Goal: Information Seeking & Learning: Learn about a topic

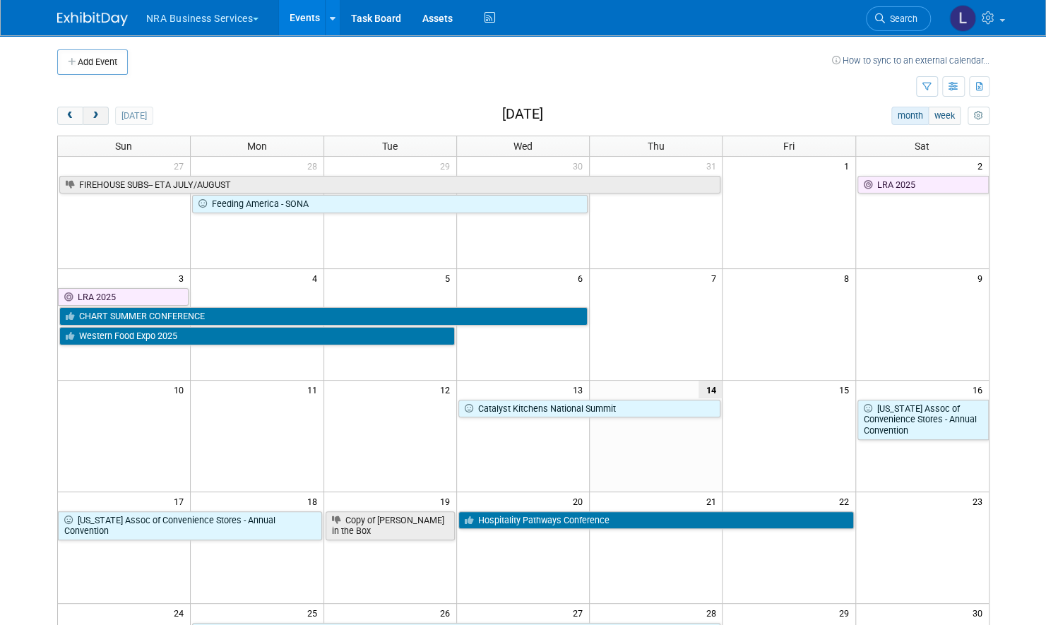
click at [98, 114] on span "next" at bounding box center [95, 116] width 11 height 9
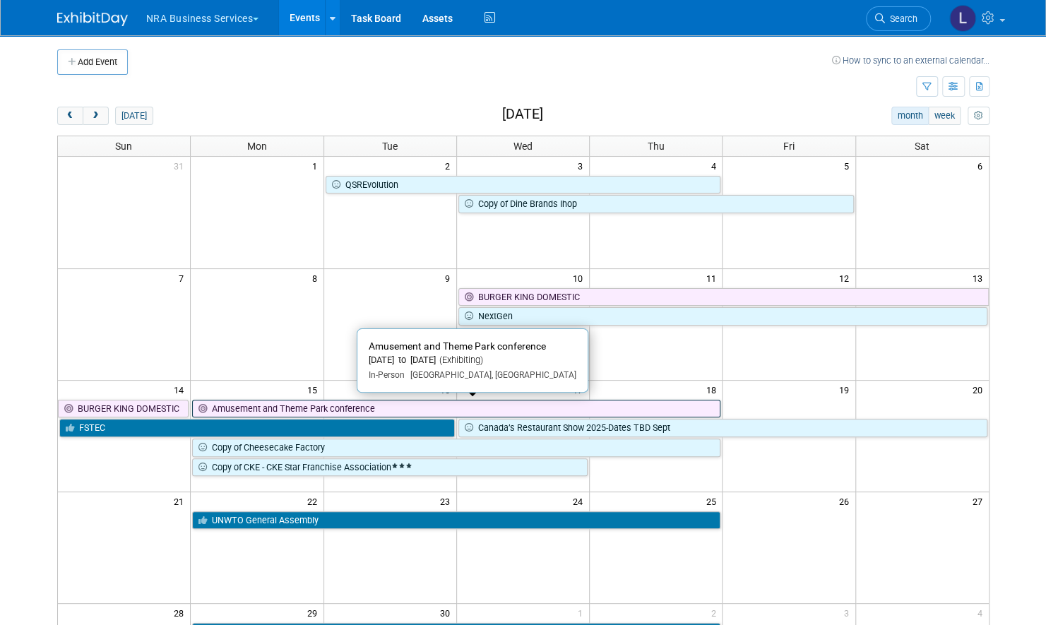
click at [379, 405] on link "Amusement and Theme Park conference" at bounding box center [456, 409] width 528 height 18
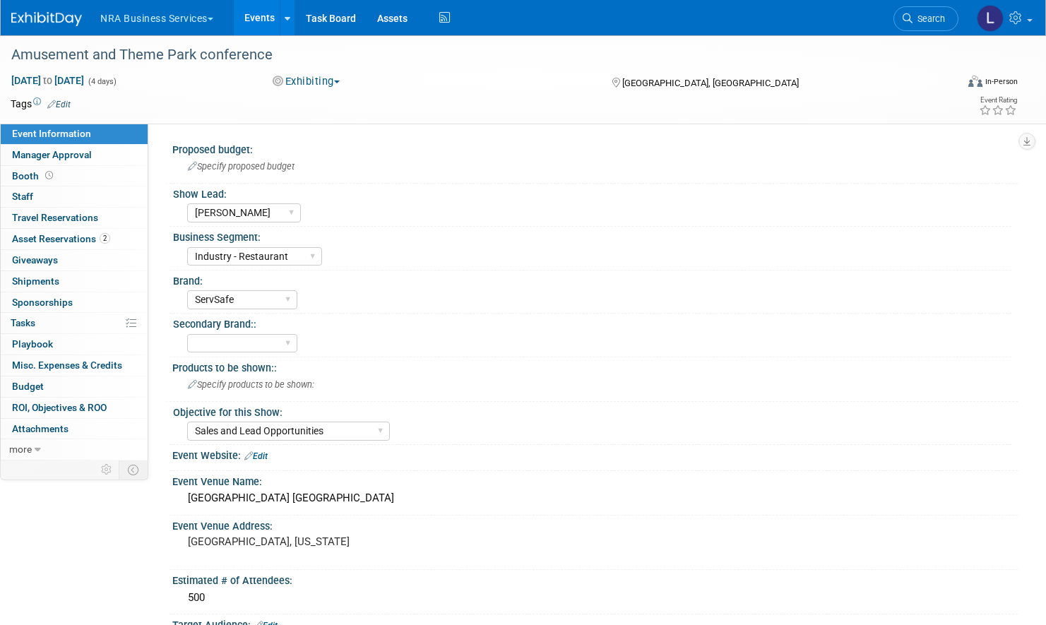
select select "[PERSON_NAME]"
select select "Industry - Restaurant"
select select "ServSafe"
select select "Sales and Lead Opportunities"
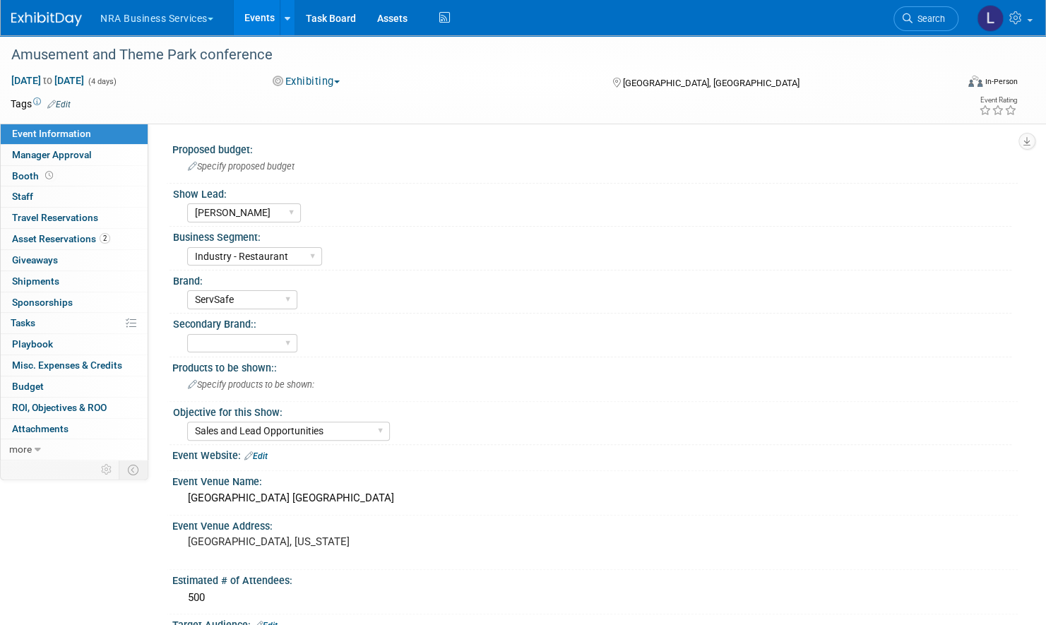
drag, startPoint x: 719, startPoint y: 371, endPoint x: 770, endPoint y: 272, distance: 111.2
click at [719, 370] on div "Products to be shown::" at bounding box center [594, 366] width 845 height 18
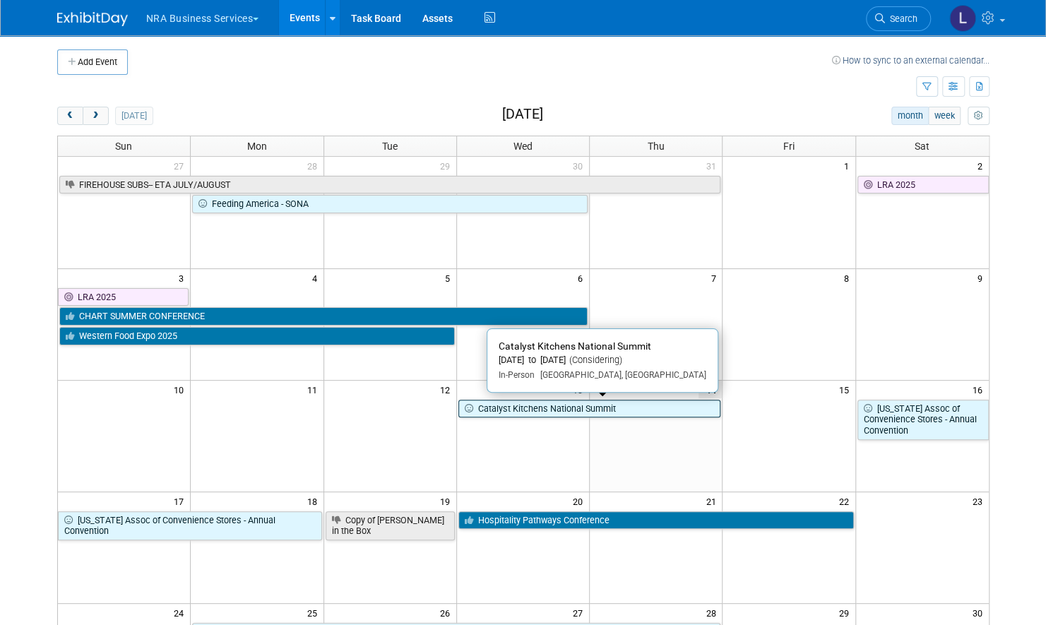
click at [531, 407] on link "Catalyst Kitchens National Summit" at bounding box center [589, 409] width 263 height 18
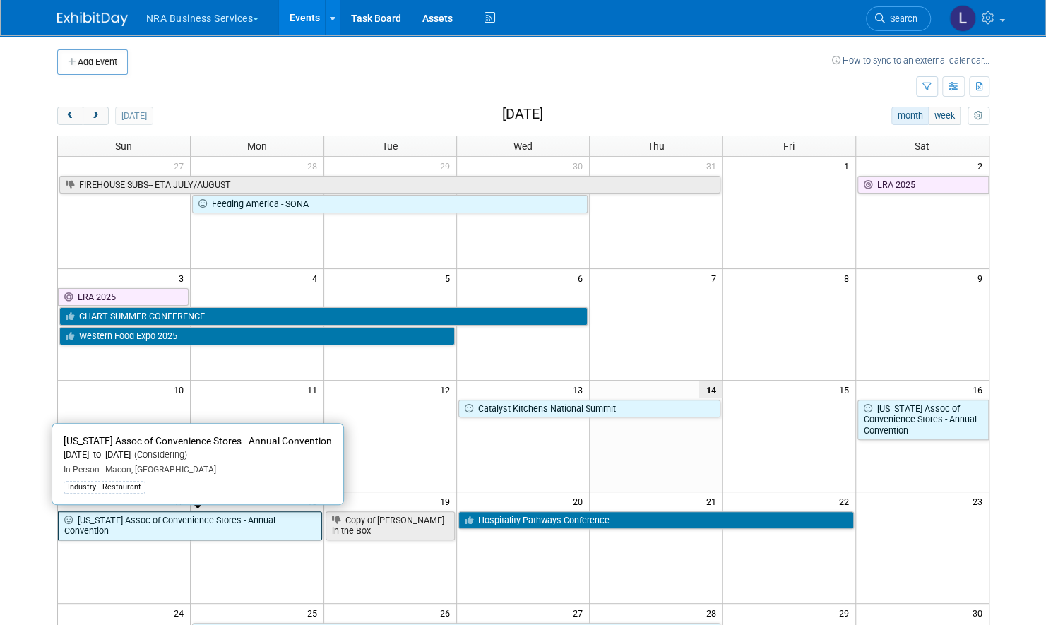
click at [252, 519] on link "[US_STATE] Assoc of Convenience Stores - Annual Convention" at bounding box center [190, 525] width 264 height 29
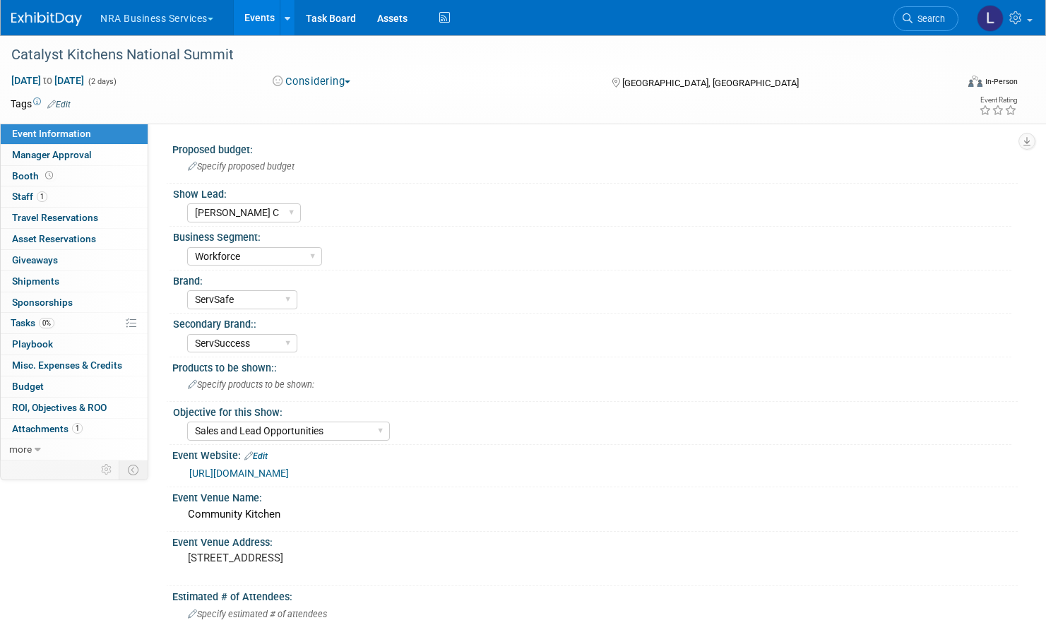
select select "Neely C"
select select "Workforce"
select select "ServSafe"
select select "ServSuccess"
select select "Sales and Lead Opportunities"
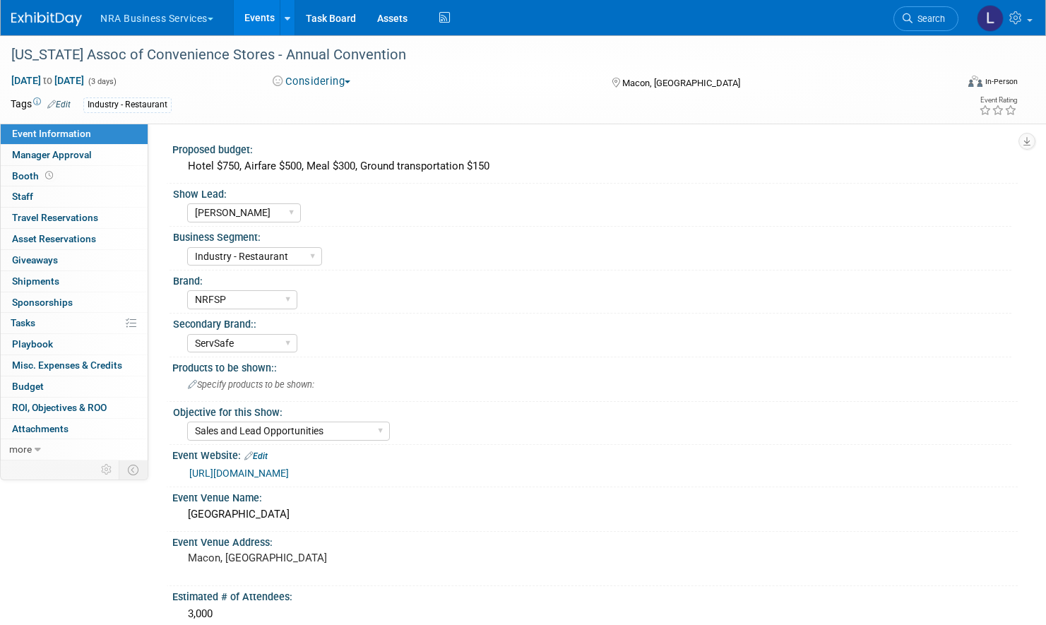
select select "[PERSON_NAME]"
select select "Industry - Restaurant"
select select "NRFSP"
select select "ServSafe"
select select "Sales and Lead Opportunities"
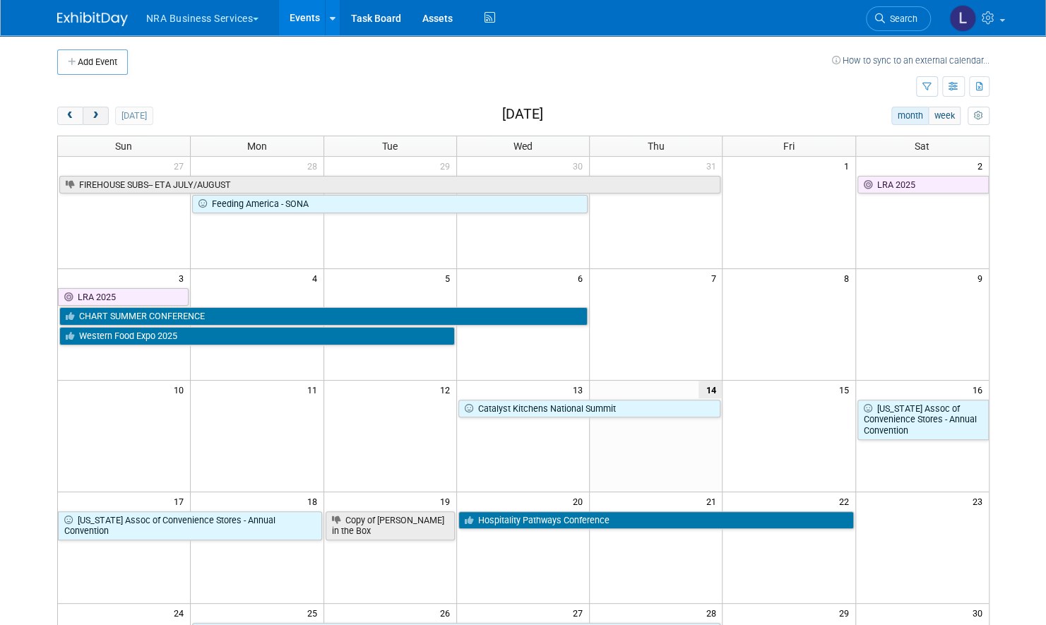
click at [93, 114] on span "next" at bounding box center [95, 116] width 11 height 9
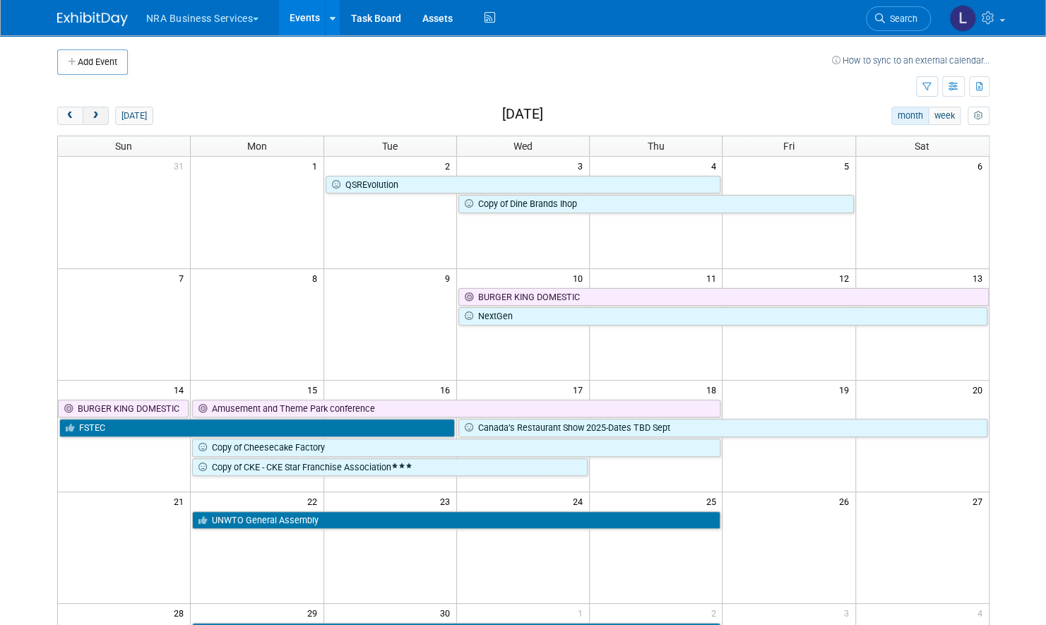
click at [98, 114] on span "next" at bounding box center [95, 116] width 11 height 9
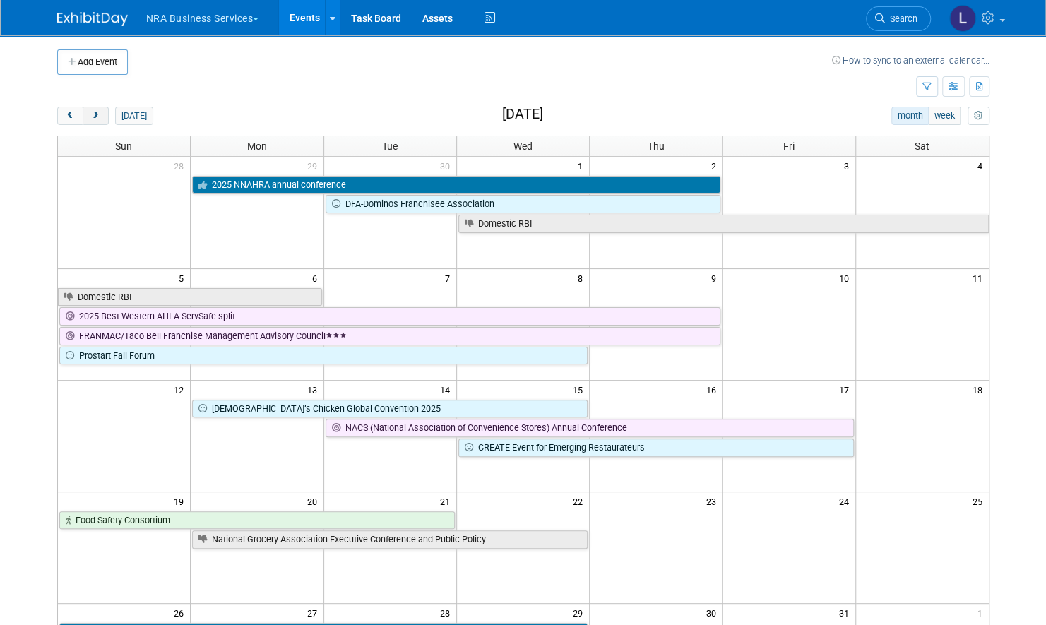
click at [96, 114] on span "next" at bounding box center [95, 116] width 11 height 9
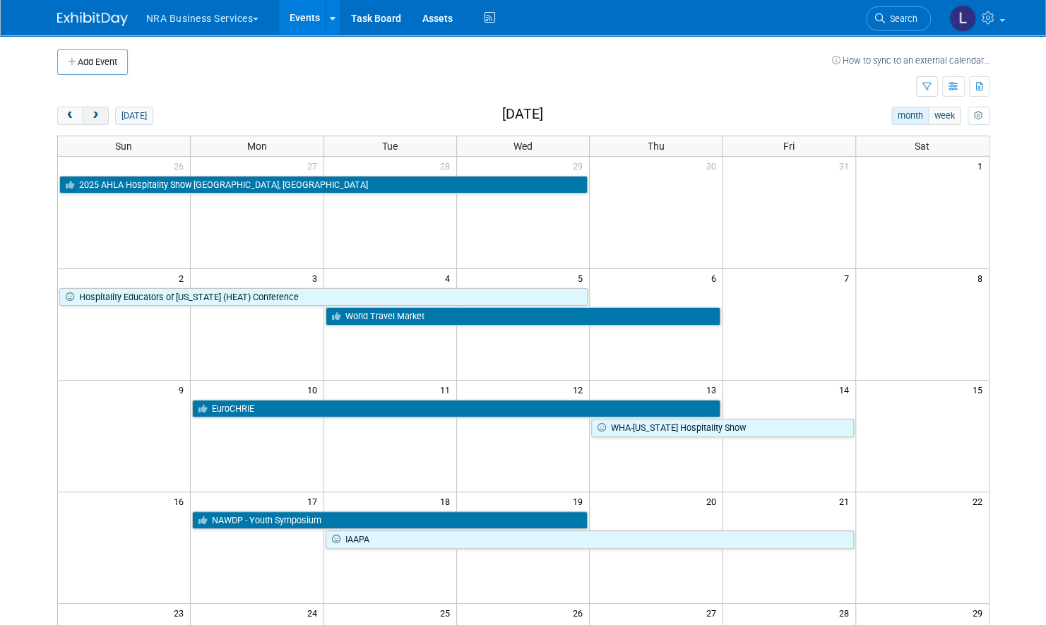
click at [96, 114] on span "next" at bounding box center [95, 116] width 11 height 9
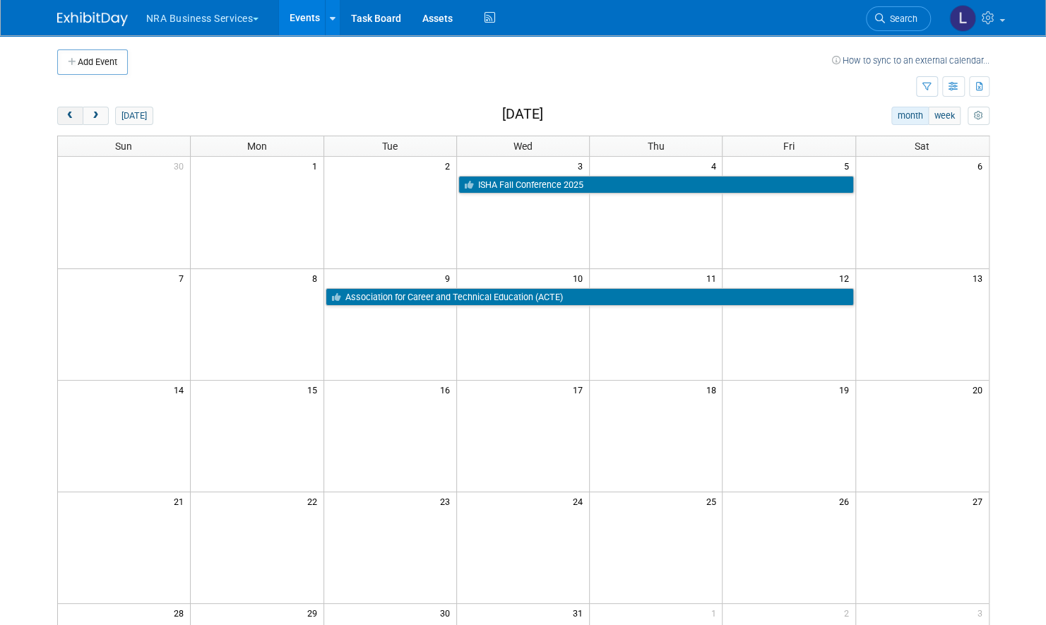
click at [69, 113] on span "prev" at bounding box center [70, 116] width 11 height 9
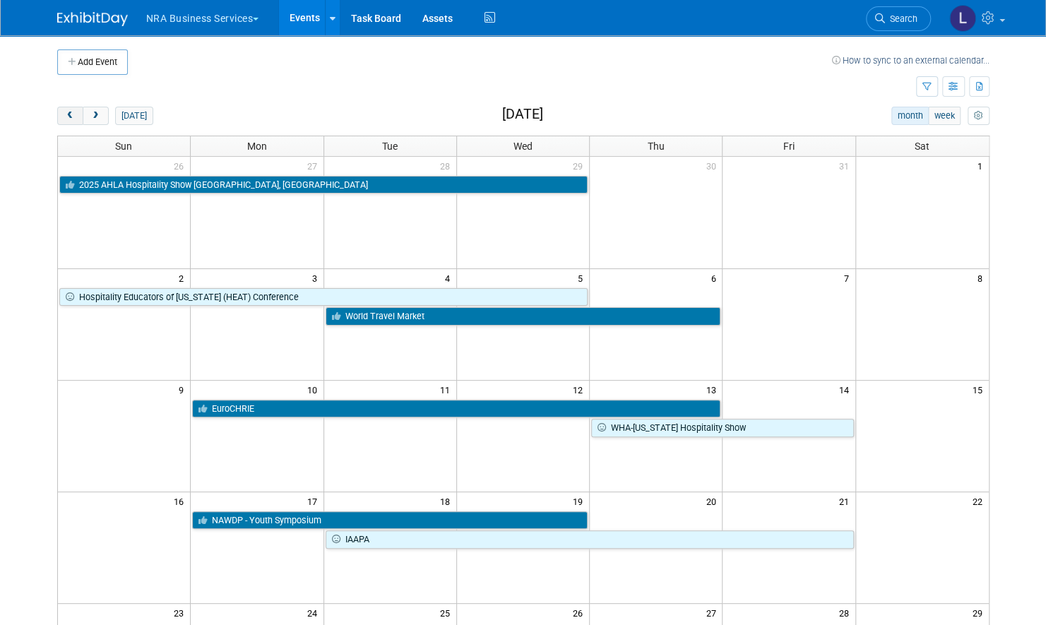
click at [69, 113] on span "prev" at bounding box center [70, 116] width 11 height 9
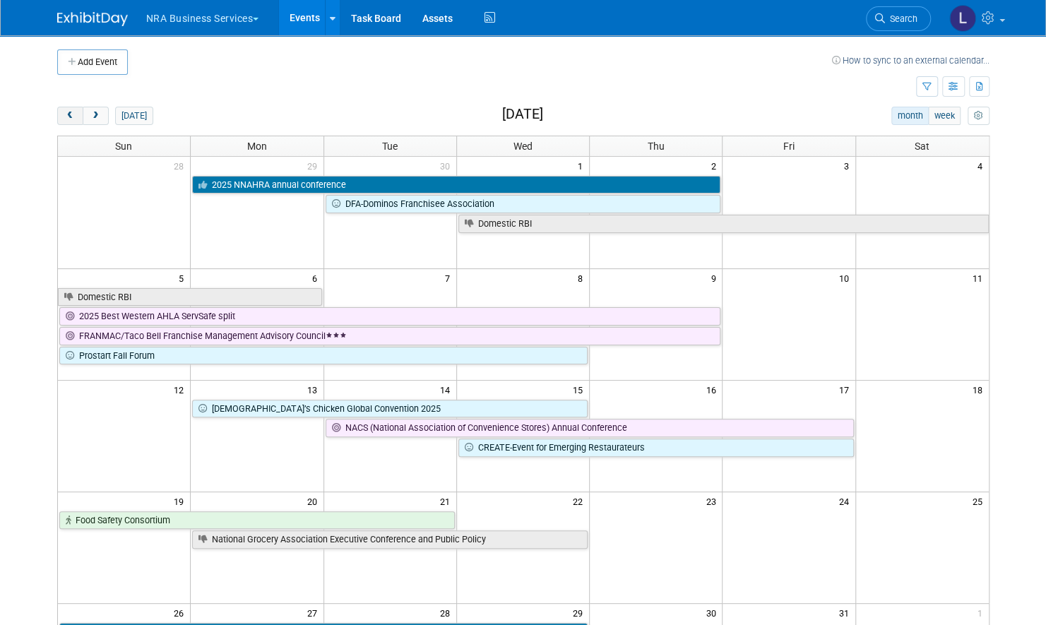
click at [71, 120] on button "prev" at bounding box center [70, 116] width 26 height 18
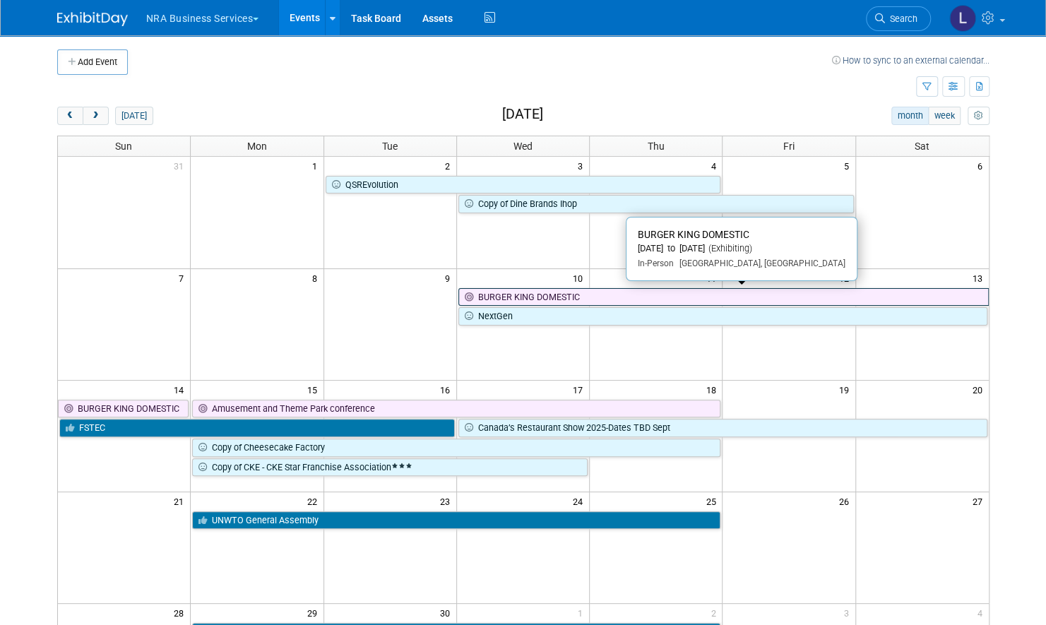
click at [612, 292] on link "BURGER KING DOMESTIC" at bounding box center [723, 297] width 530 height 18
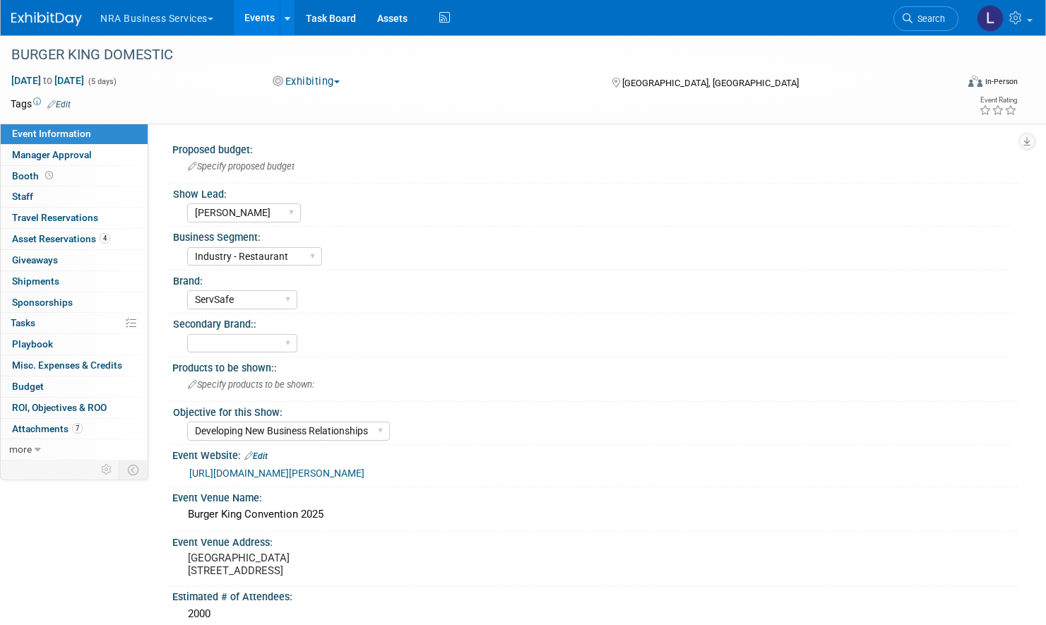
select select "[PERSON_NAME]"
select select "Industry - Restaurant"
select select "ServSafe"
select select "Developing New Business Relationships"
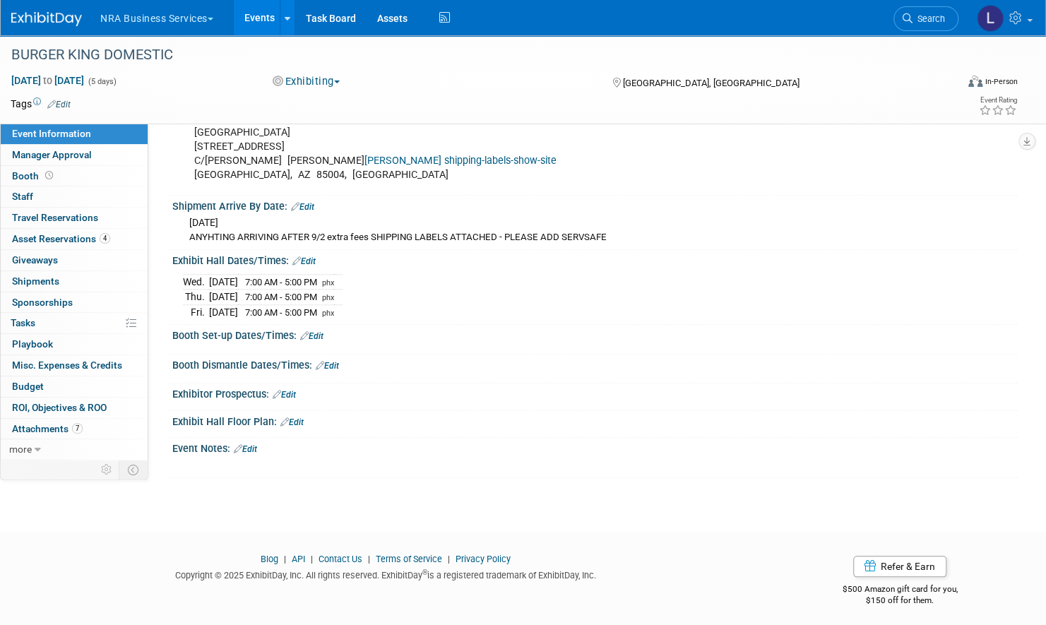
scroll to position [597, 0]
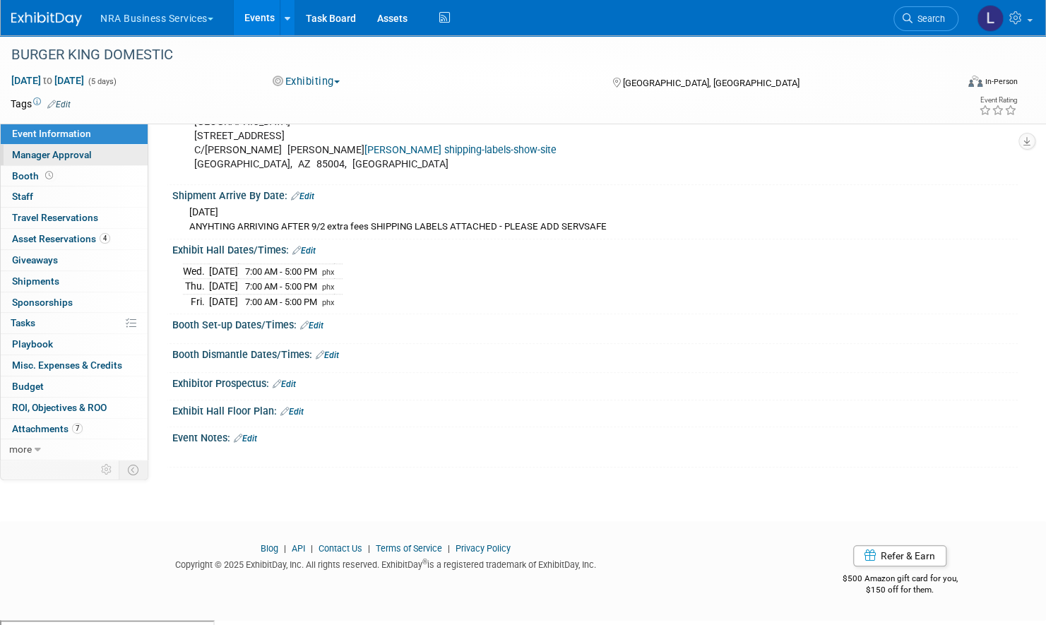
click at [57, 155] on span "Manager Approval" at bounding box center [52, 154] width 80 height 11
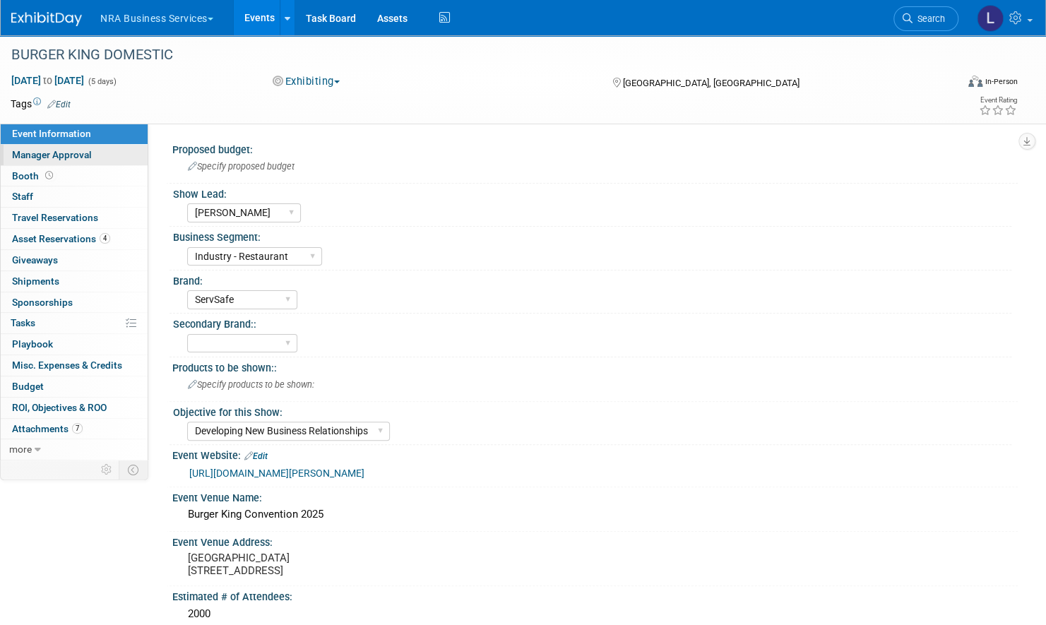
select select "Shane"
select select "Yes"
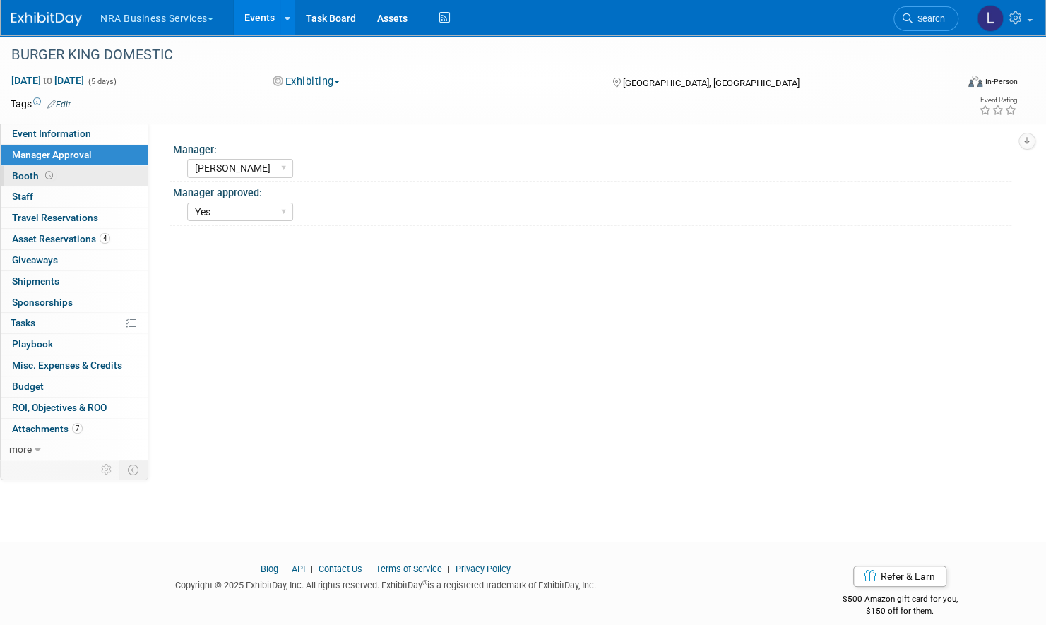
click at [15, 177] on span "Booth" at bounding box center [34, 175] width 44 height 11
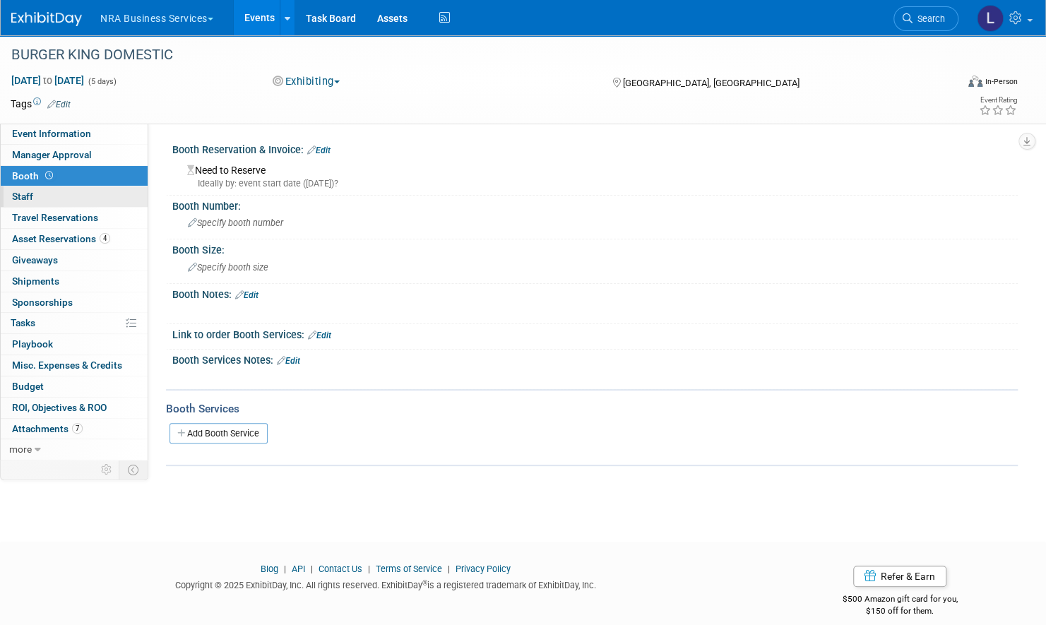
click at [25, 198] on span "Staff 0" at bounding box center [22, 196] width 21 height 11
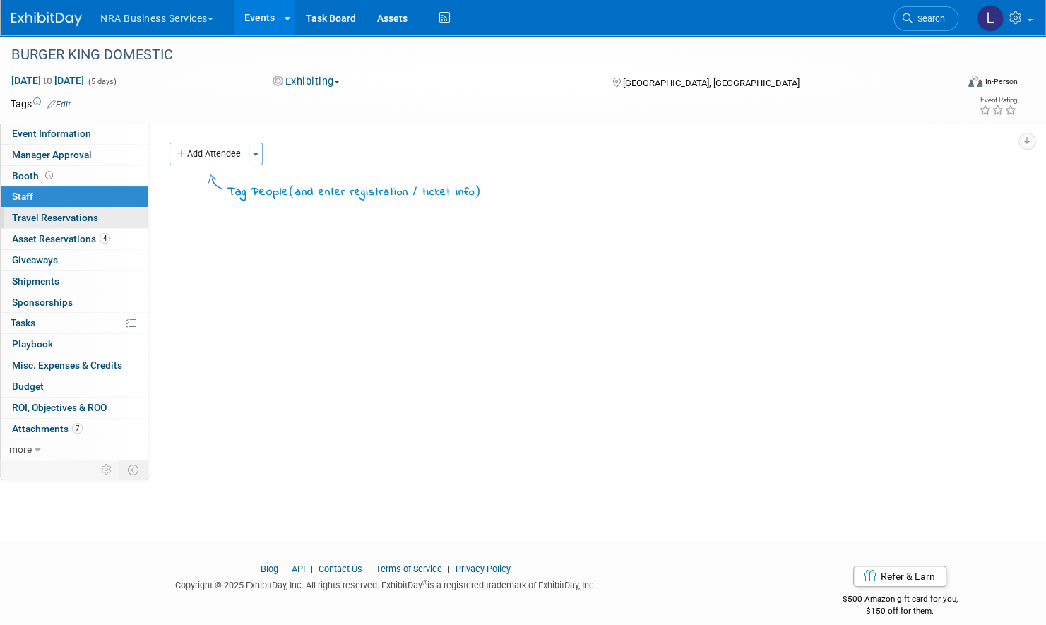
click at [35, 218] on span "Travel Reservations 0" at bounding box center [55, 217] width 86 height 11
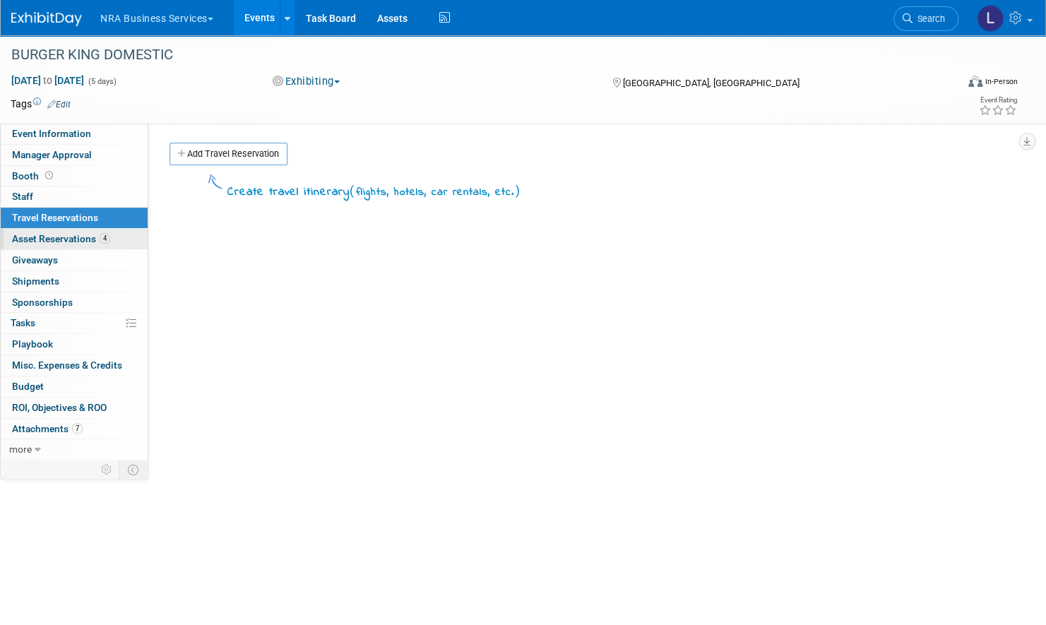
click at [37, 238] on span "Asset Reservations 4" at bounding box center [61, 238] width 98 height 11
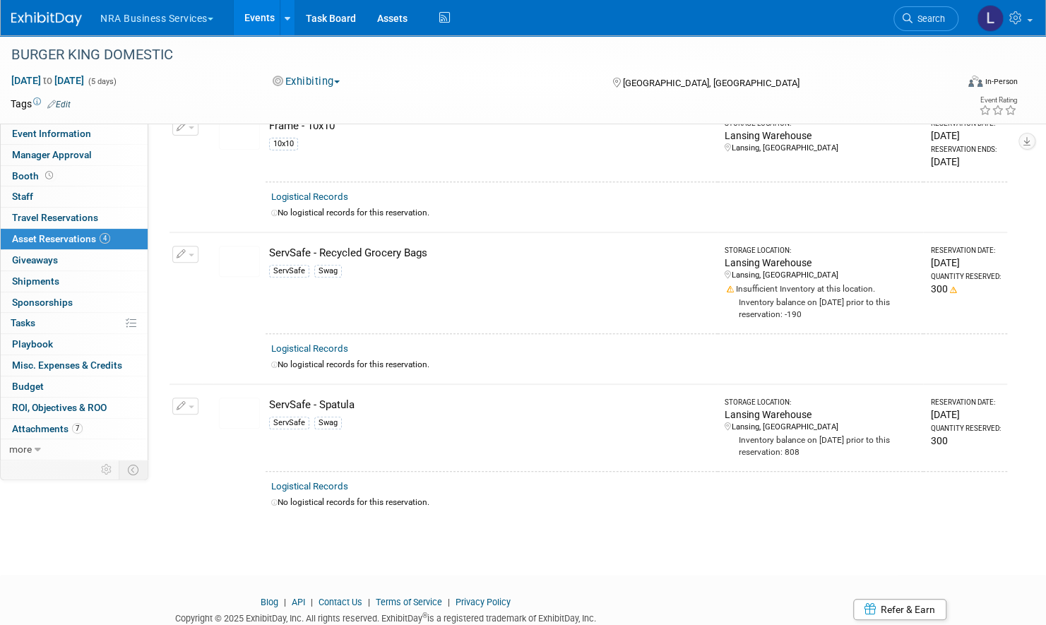
scroll to position [169, 0]
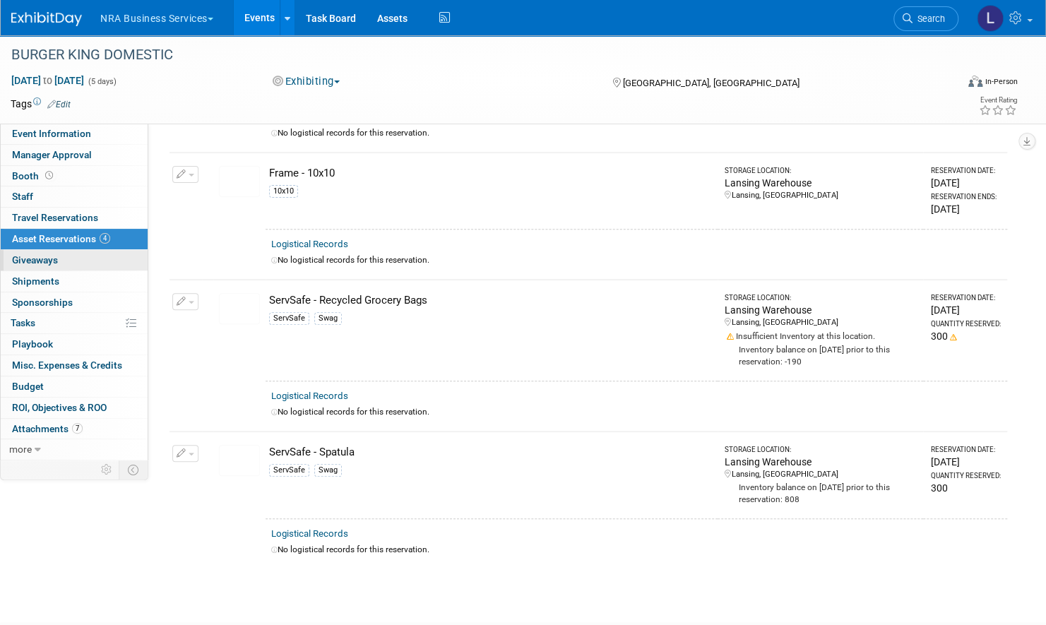
click at [44, 255] on span "Giveaways 0" at bounding box center [35, 259] width 46 height 11
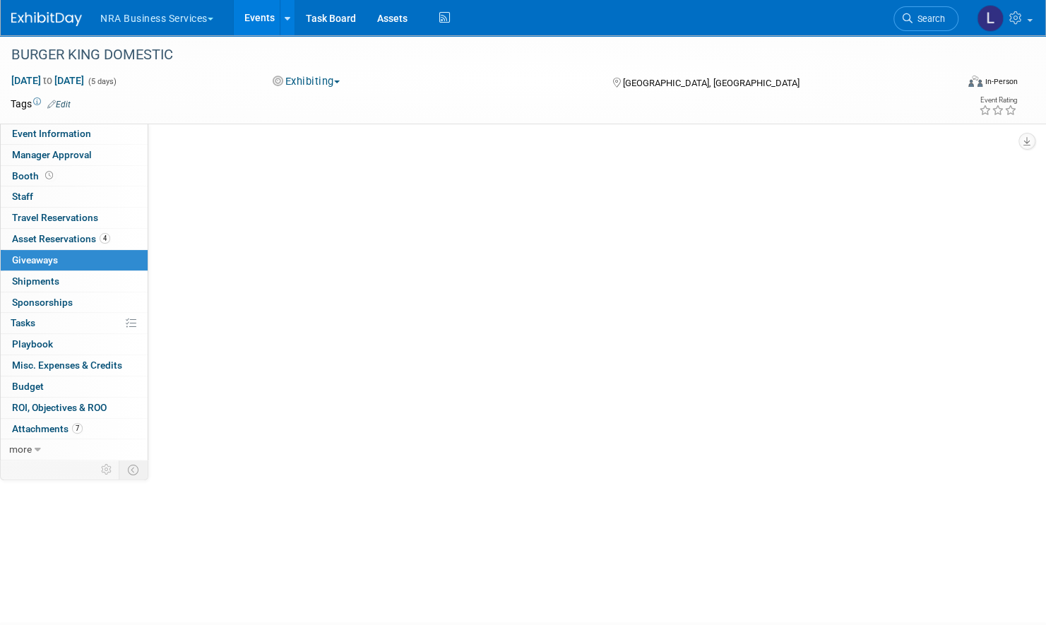
scroll to position [0, 0]
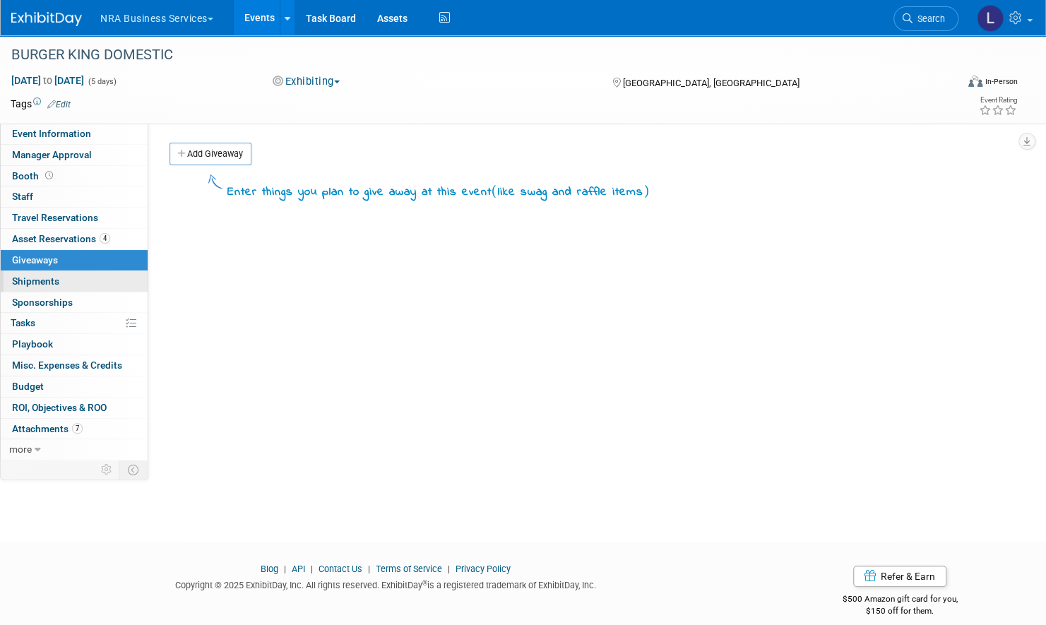
click at [49, 280] on span "Shipments 0" at bounding box center [35, 280] width 47 height 11
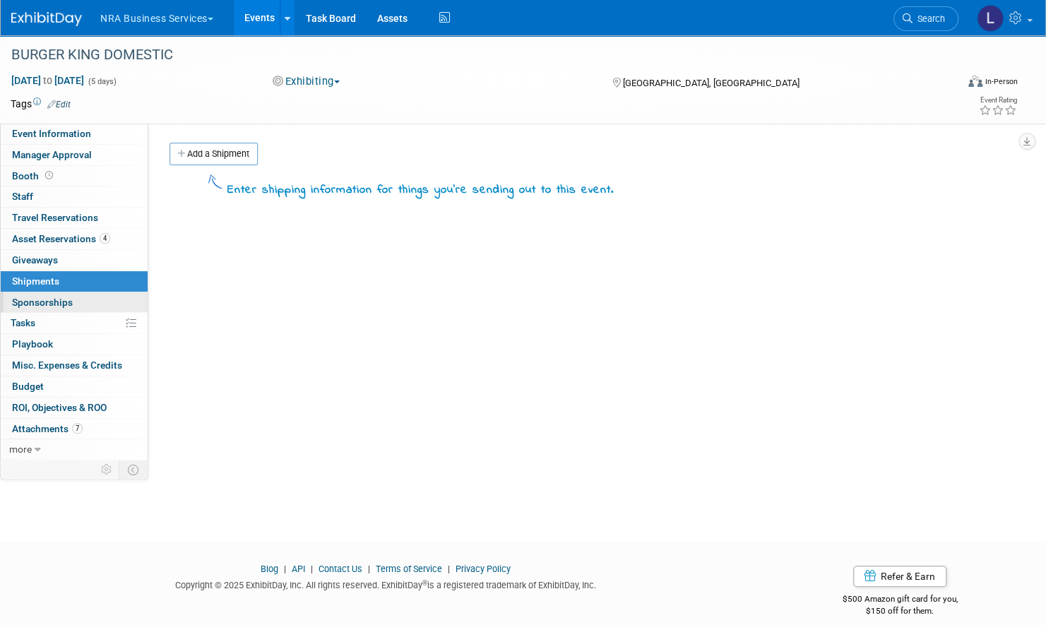
click at [49, 301] on span "Sponsorships 0" at bounding box center [42, 302] width 61 height 11
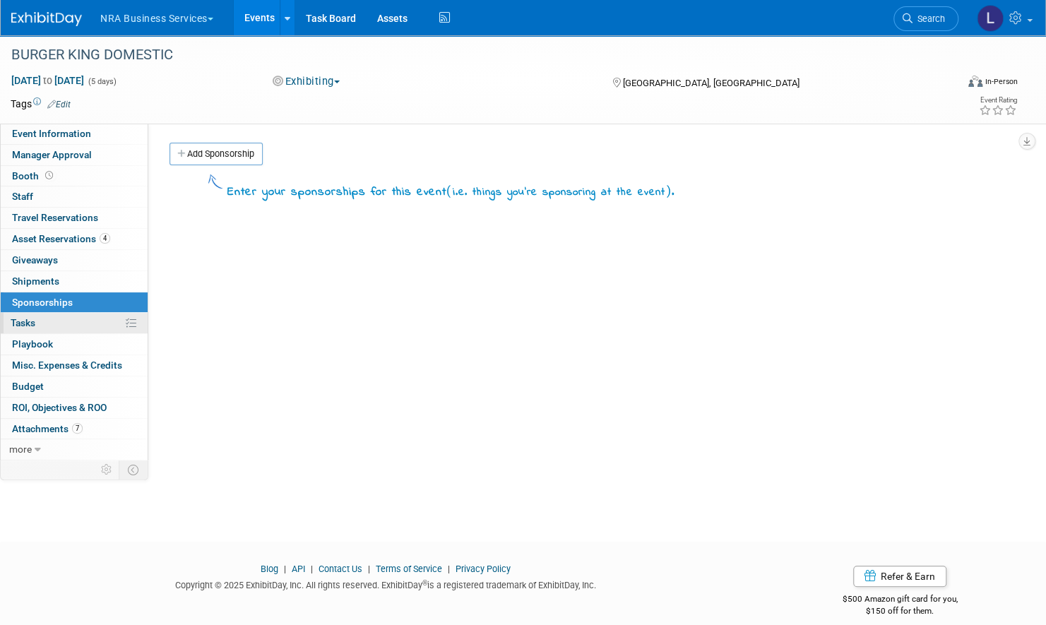
click at [31, 321] on span "Tasks 0%" at bounding box center [23, 322] width 25 height 11
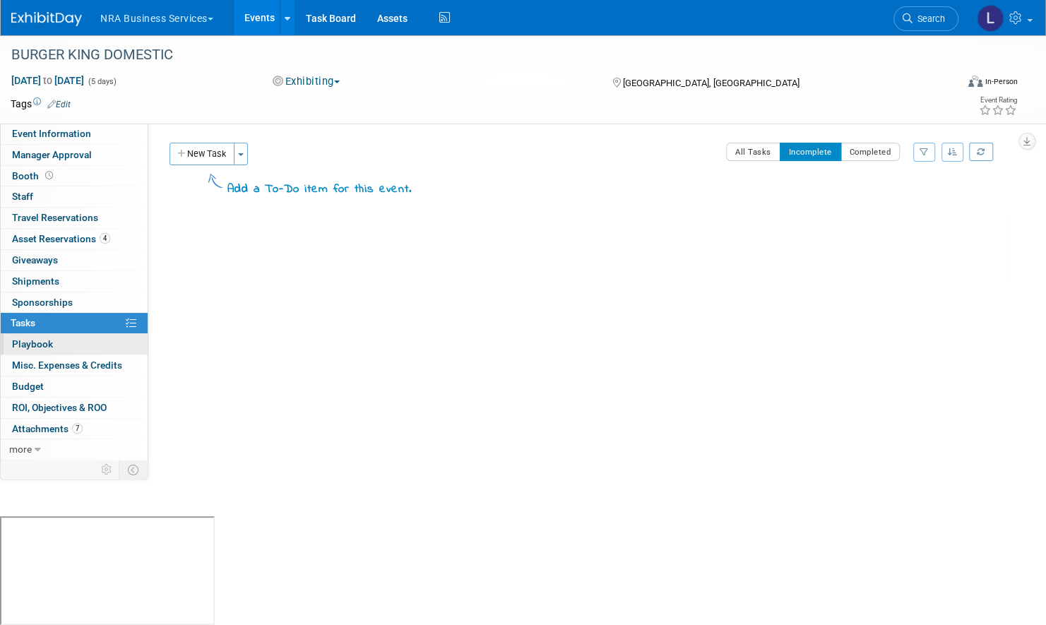
click at [28, 339] on span "Playbook 0" at bounding box center [32, 343] width 41 height 11
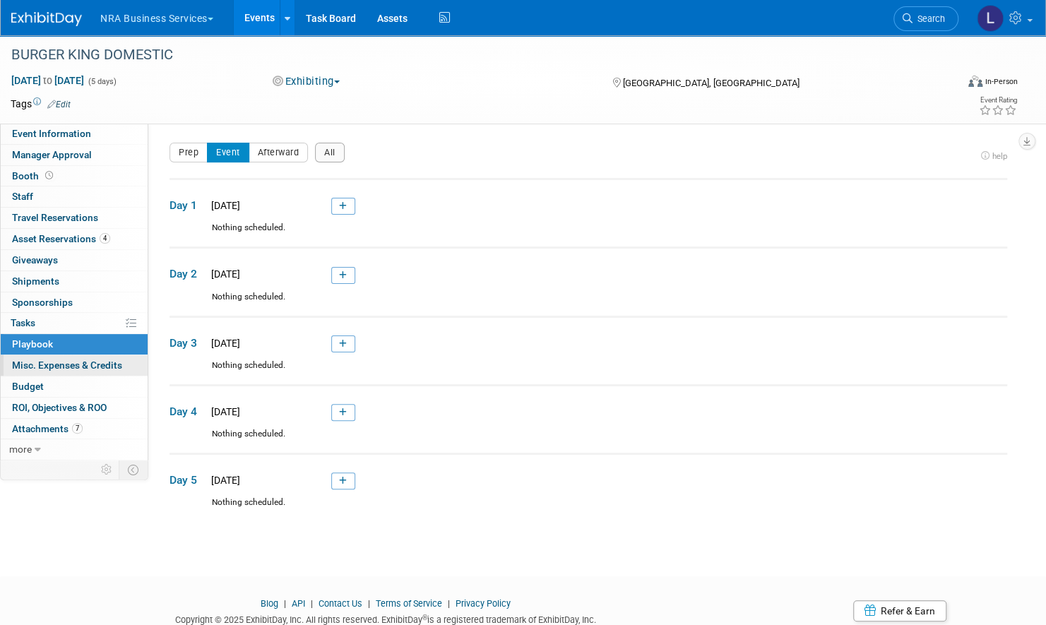
click at [32, 363] on span "Misc. Expenses & Credits 0" at bounding box center [67, 364] width 110 height 11
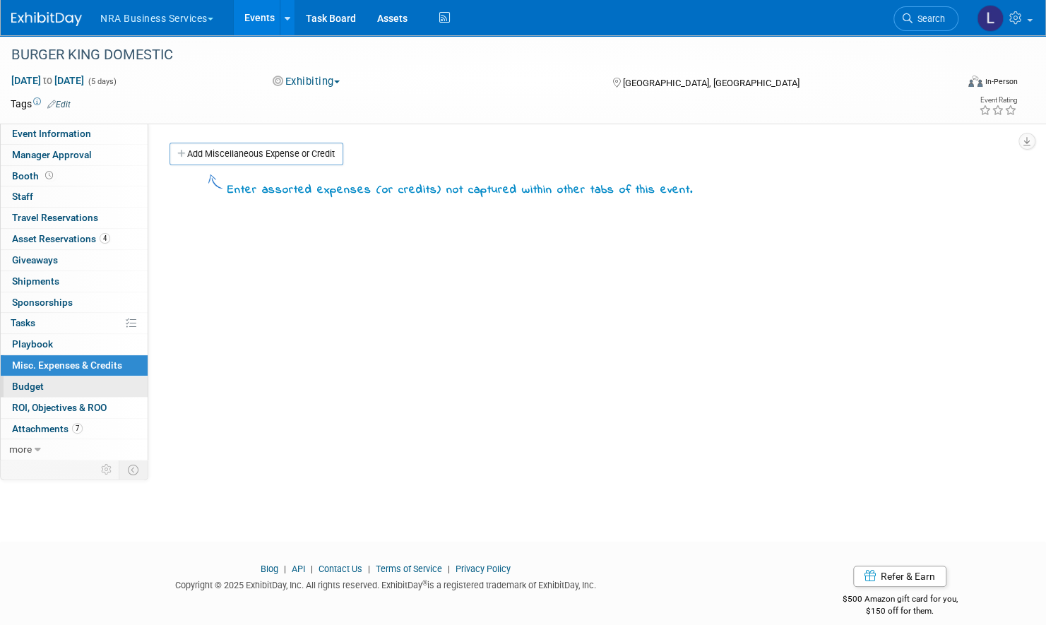
click at [28, 381] on span "Budget" at bounding box center [28, 386] width 32 height 11
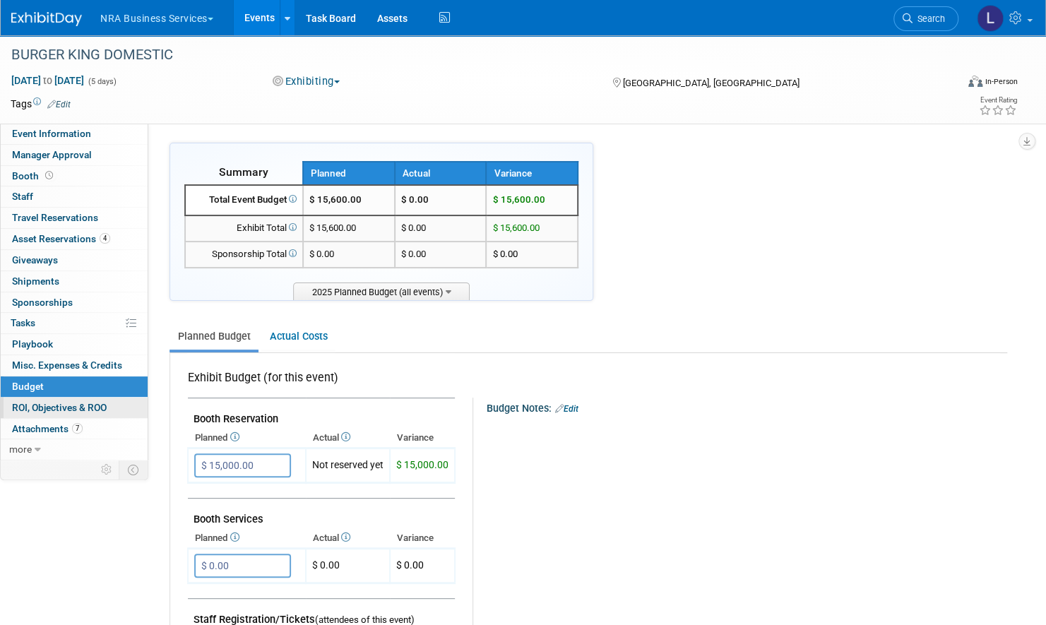
click at [28, 405] on span "ROI, Objectives & ROO 0" at bounding box center [59, 407] width 95 height 11
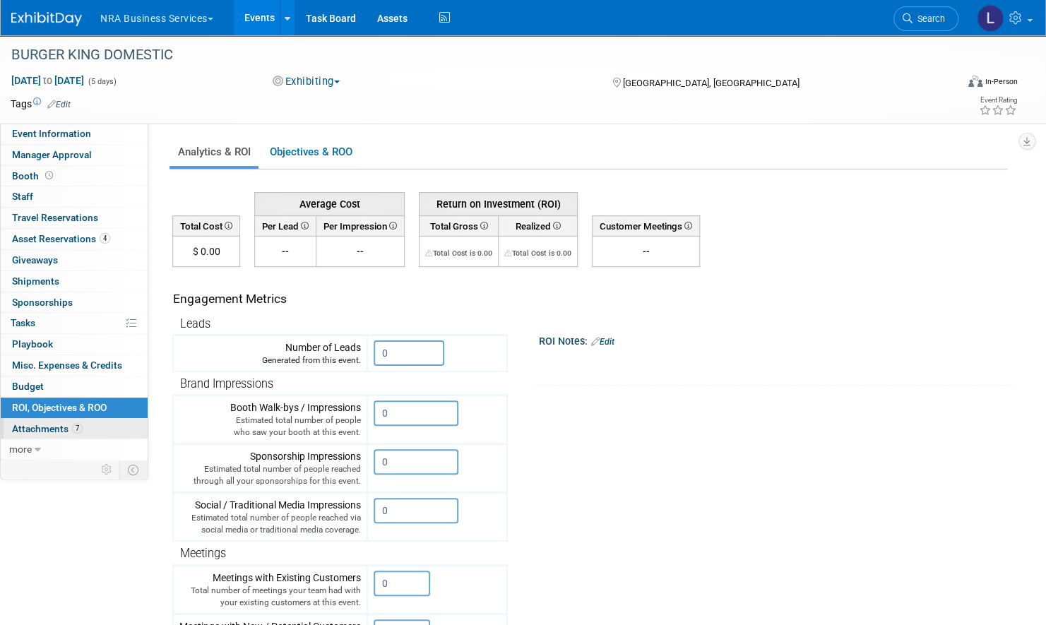
click at [29, 419] on link "7 Attachments 7" at bounding box center [74, 429] width 147 height 20
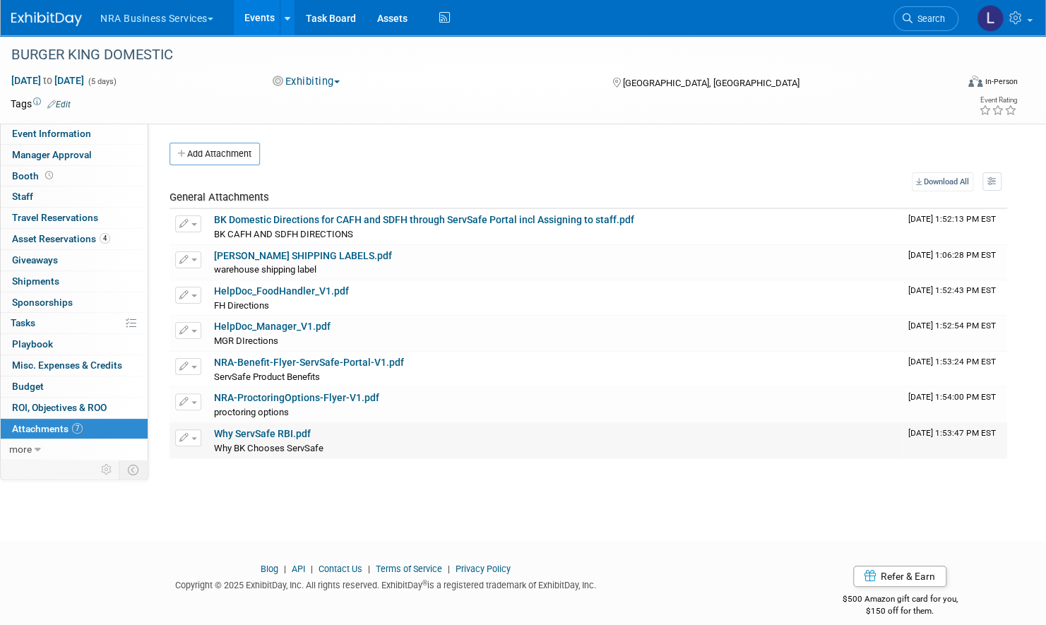
click at [246, 431] on link "Why ServSafe RBI.pdf" at bounding box center [262, 433] width 97 height 11
